Goal: Navigation & Orientation: Find specific page/section

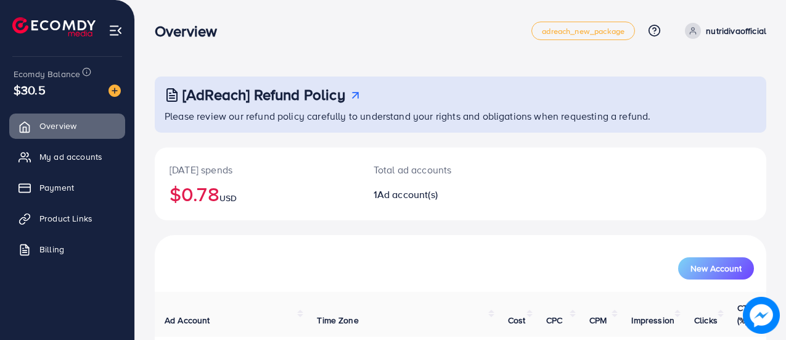
scroll to position [84, 0]
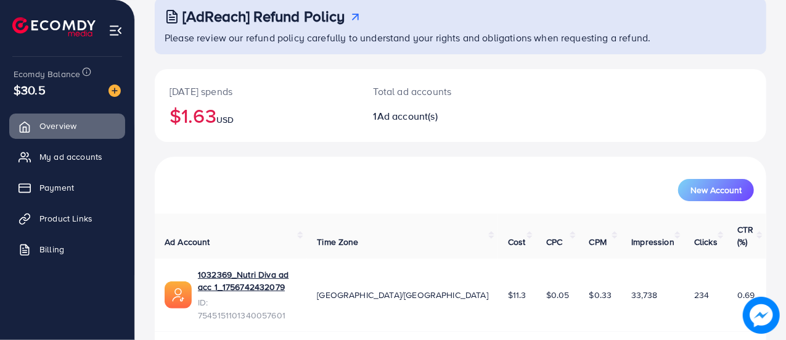
scroll to position [84, 0]
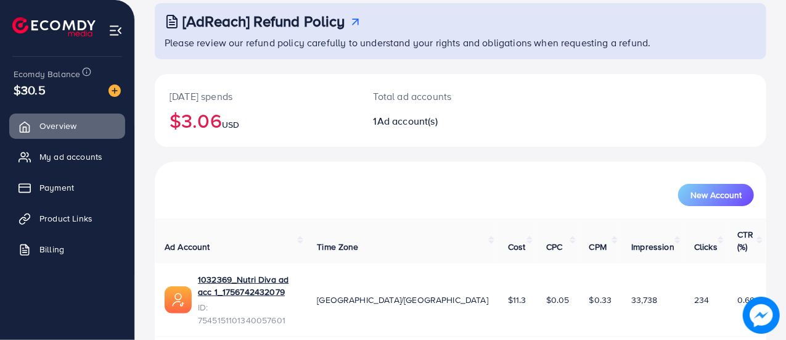
scroll to position [84, 0]
